Goal: Information Seeking & Learning: Learn about a topic

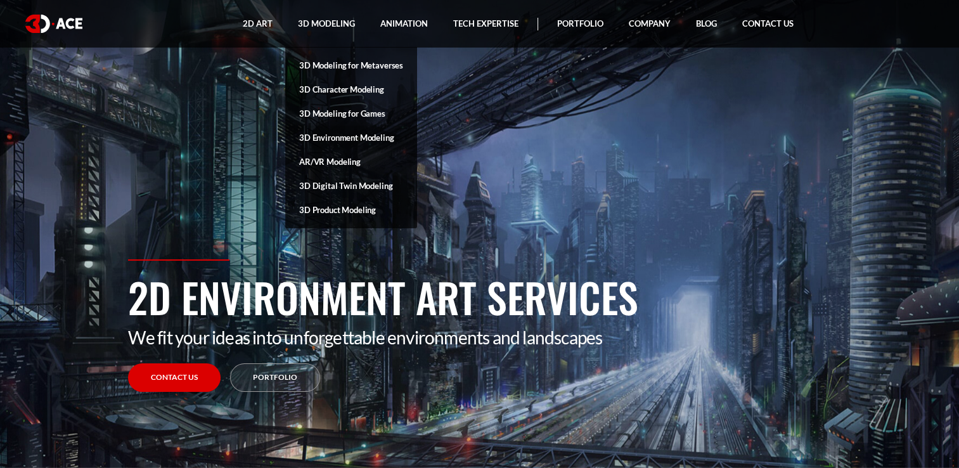
click at [343, 131] on link "3D Environment Modeling" at bounding box center [351, 137] width 132 height 24
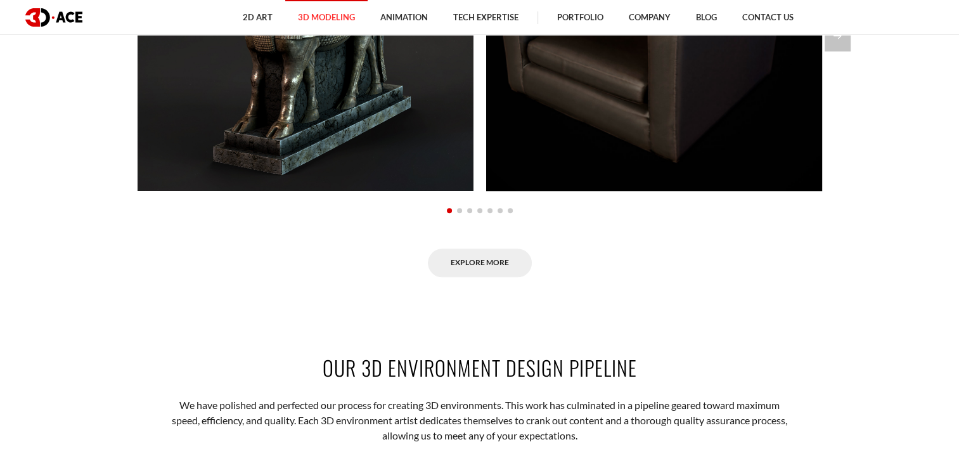
scroll to position [1018, 0]
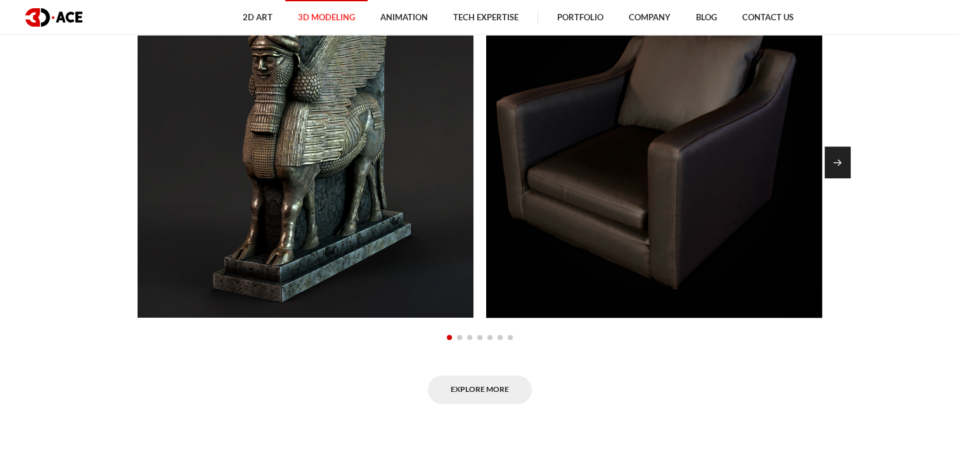
click at [834, 155] on div "Next slide" at bounding box center [837, 162] width 26 height 32
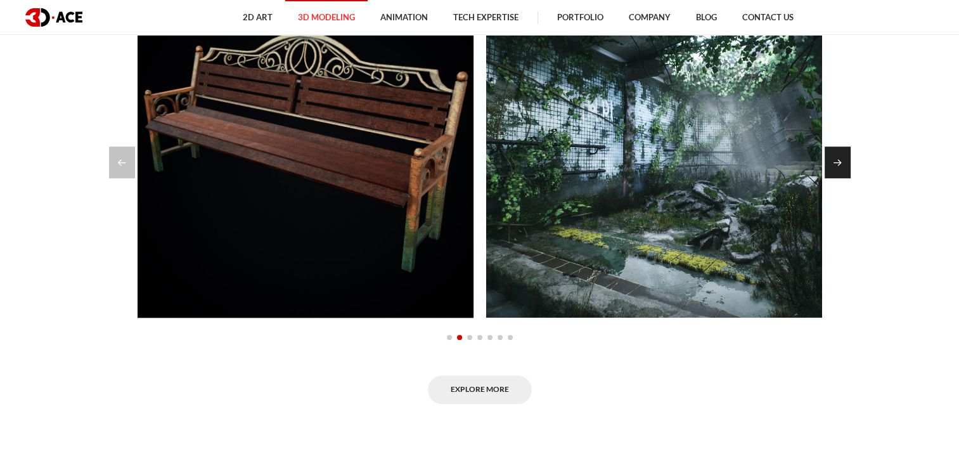
click at [834, 155] on div "Next slide" at bounding box center [837, 162] width 26 height 32
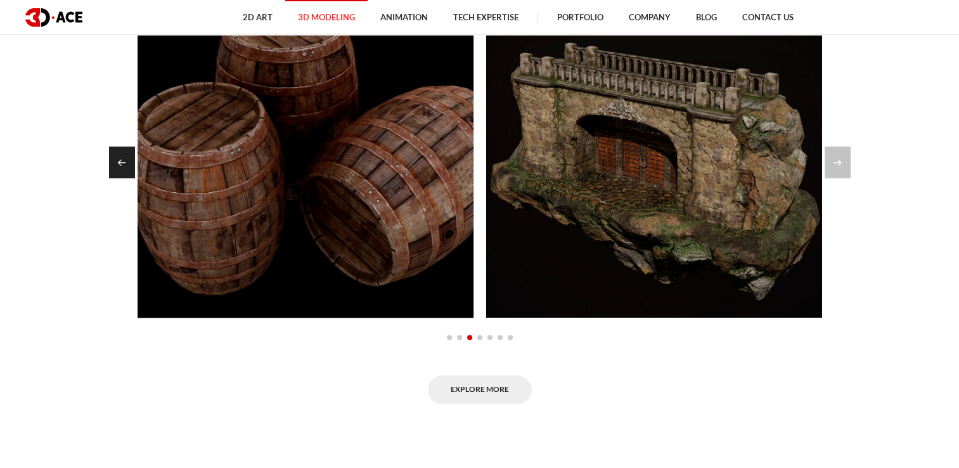
click at [120, 164] on div "Previous slide" at bounding box center [122, 162] width 26 height 32
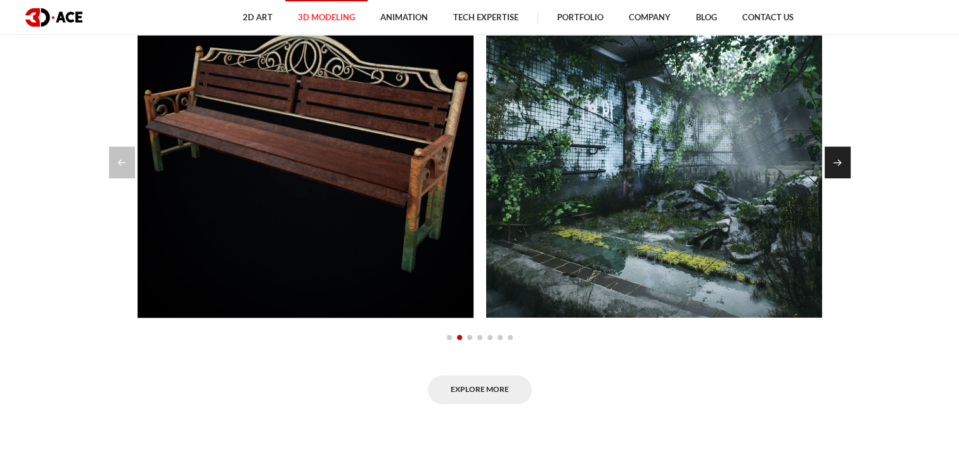
click at [847, 161] on div "Next slide" at bounding box center [837, 162] width 26 height 32
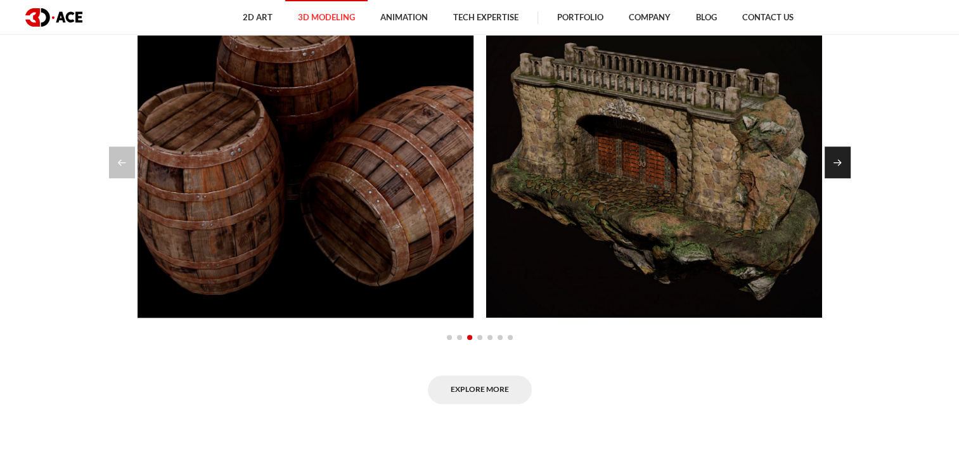
click at [847, 161] on div "Next slide" at bounding box center [837, 162] width 26 height 32
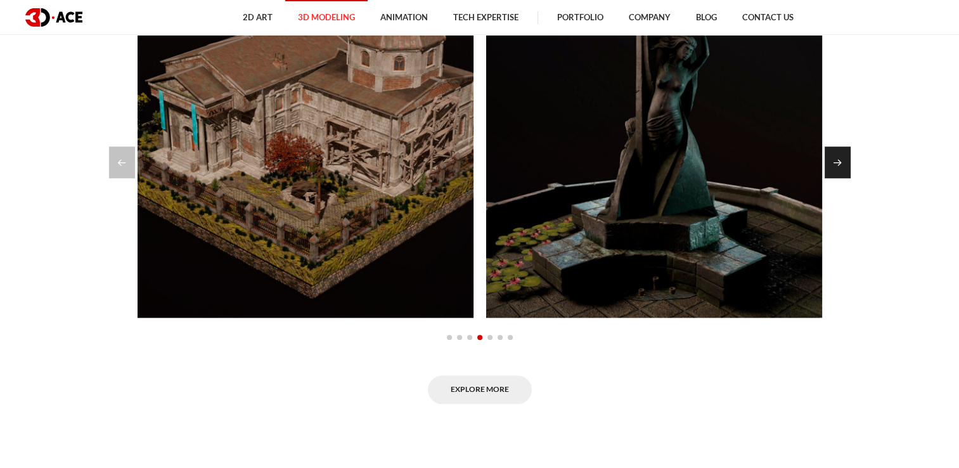
click at [847, 161] on div "Next slide" at bounding box center [837, 162] width 26 height 32
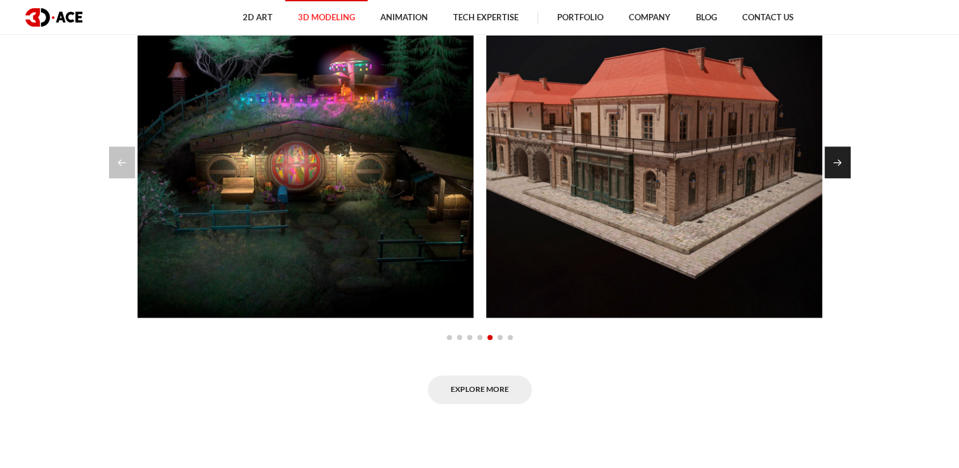
click at [847, 161] on div "Next slide" at bounding box center [837, 162] width 26 height 32
